Goal: Transaction & Acquisition: Obtain resource

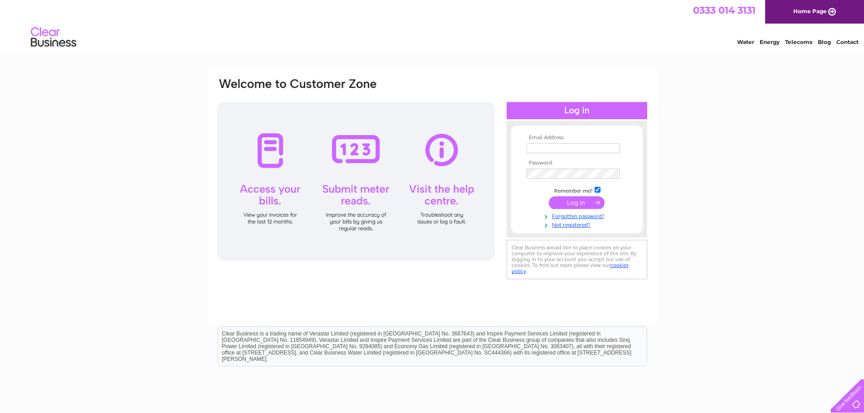
click at [602, 147] on input "text" at bounding box center [573, 148] width 93 height 10
type input "accounts@fraserburghleisurecentre.co.uk"
click at [549, 197] on input "submit" at bounding box center [577, 203] width 56 height 13
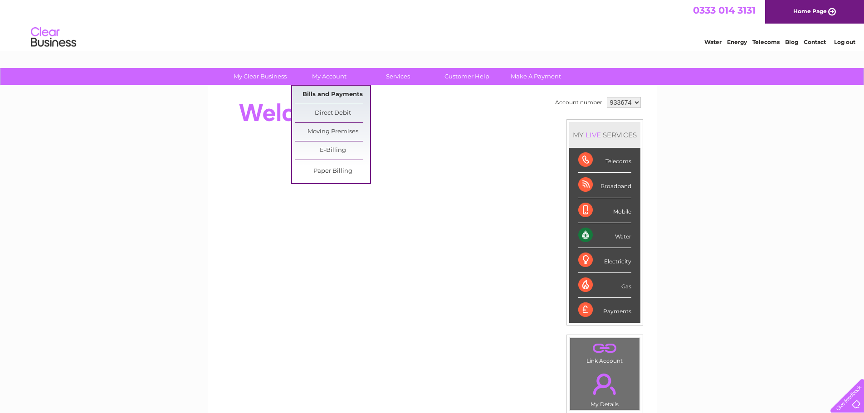
click at [325, 92] on link "Bills and Payments" at bounding box center [332, 95] width 75 height 18
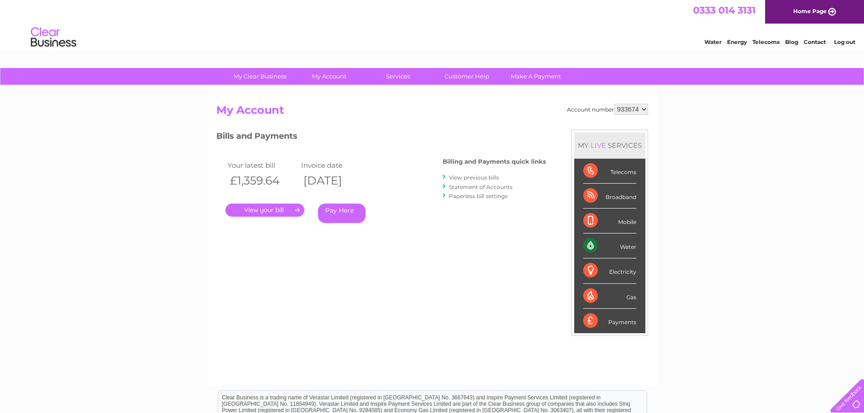
click at [246, 216] on link "." at bounding box center [265, 210] width 79 height 13
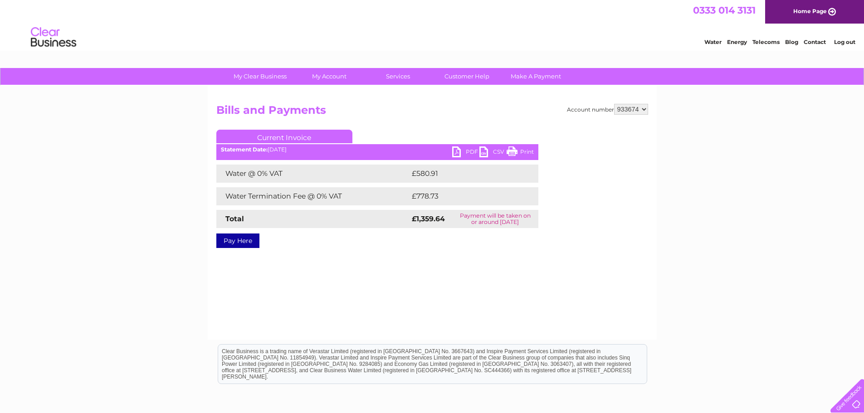
click at [467, 155] on link "PDF" at bounding box center [465, 153] width 27 height 13
